Goal: Information Seeking & Learning: Learn about a topic

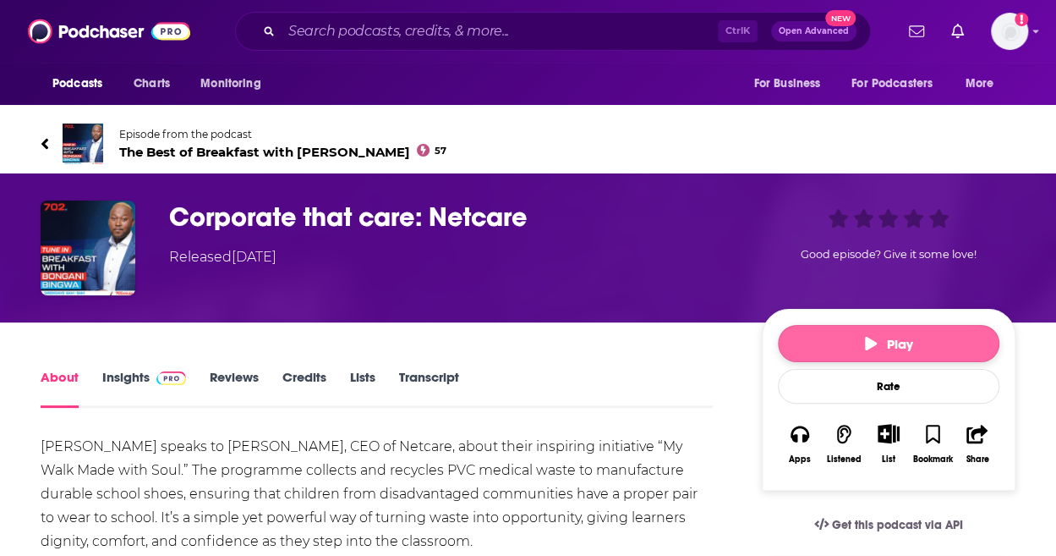
click at [867, 337] on icon "button" at bounding box center [871, 344] width 12 height 14
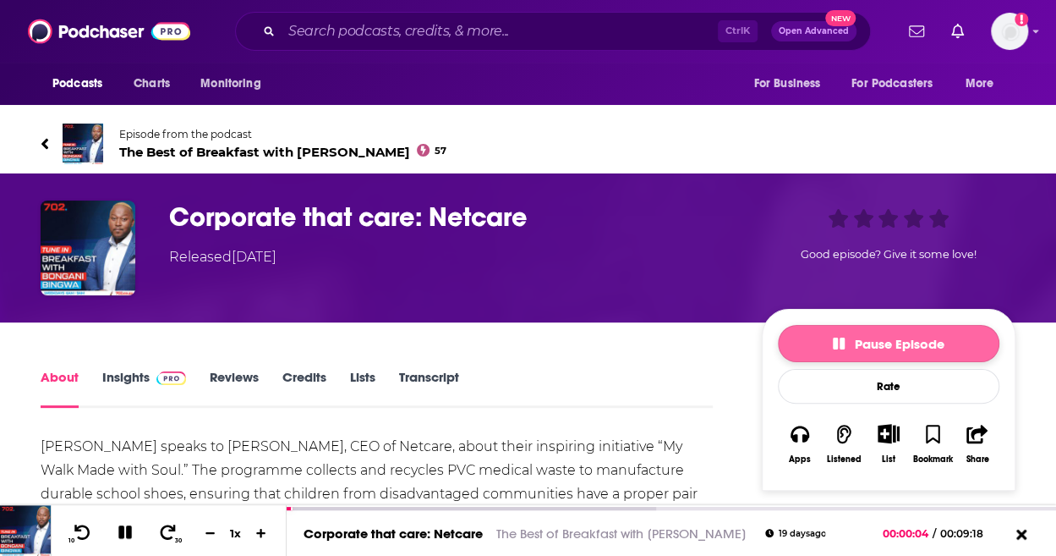
click at [840, 339] on icon "button" at bounding box center [839, 343] width 12 height 12
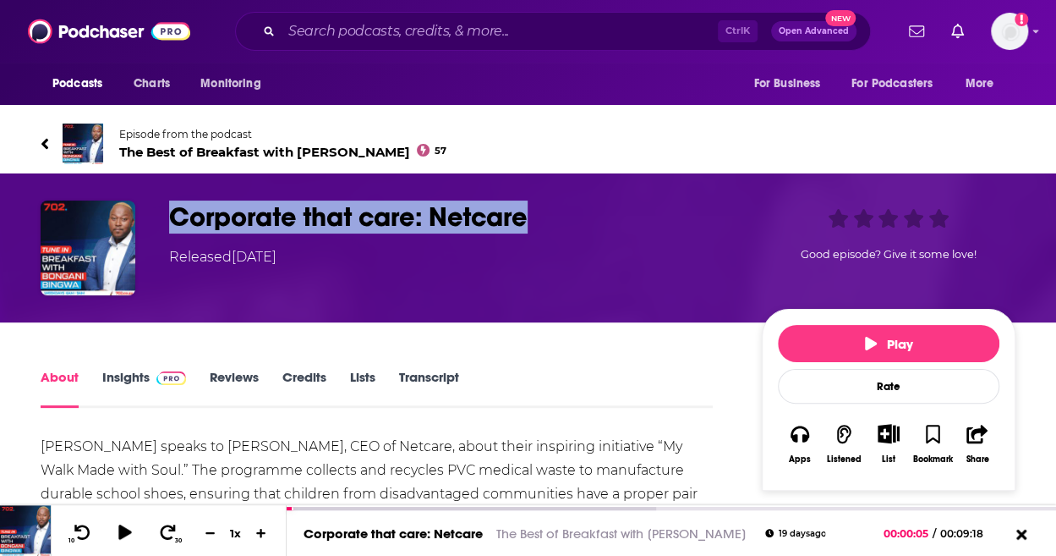
drag, startPoint x: 545, startPoint y: 222, endPoint x: 172, endPoint y: 207, distance: 373.3
click at [172, 207] on h1 "Corporate that care: Netcare" at bounding box center [452, 216] width 566 height 33
copy h1 "Corporate that care: Netcare"
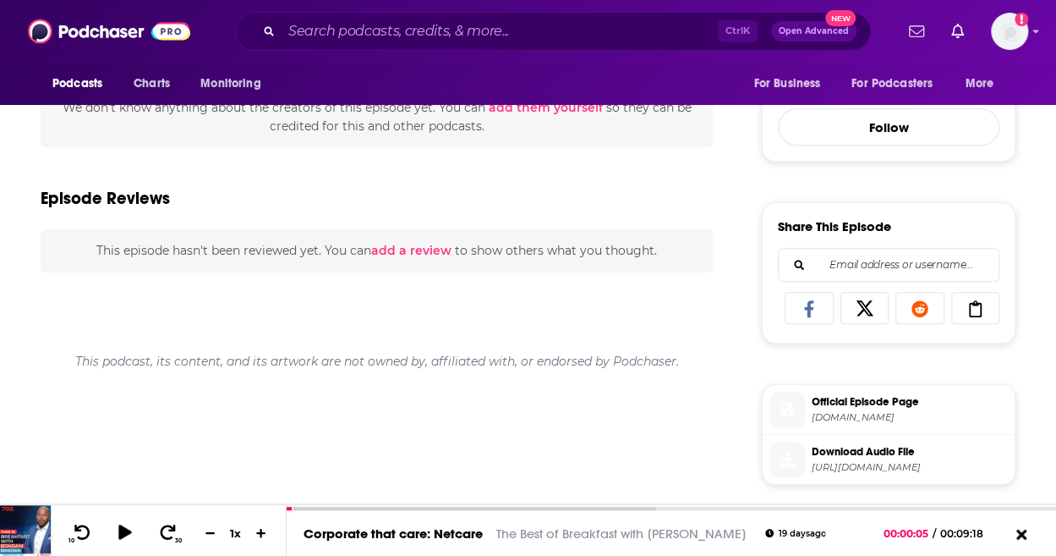
scroll to position [423, 0]
